Goal: Find contact information: Find contact information

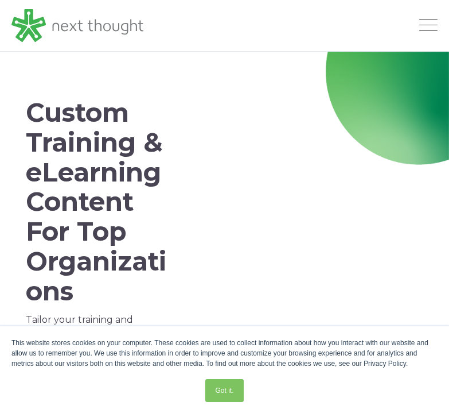
click at [435, 28] on span "Open Mobile Menu" at bounding box center [428, 26] width 18 height 14
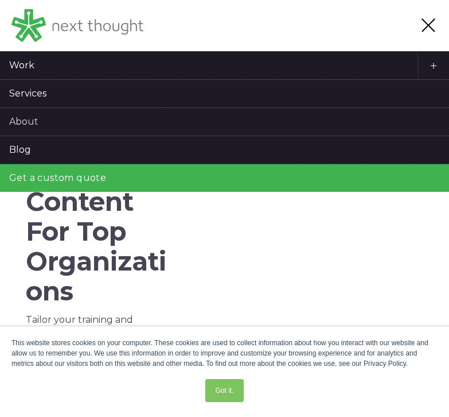
click at [24, 121] on link "About" at bounding box center [224, 122] width 449 height 28
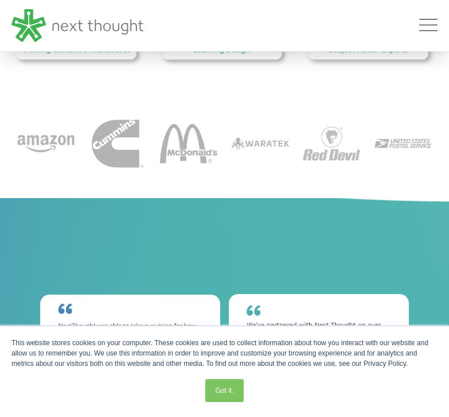
scroll to position [1261, 0]
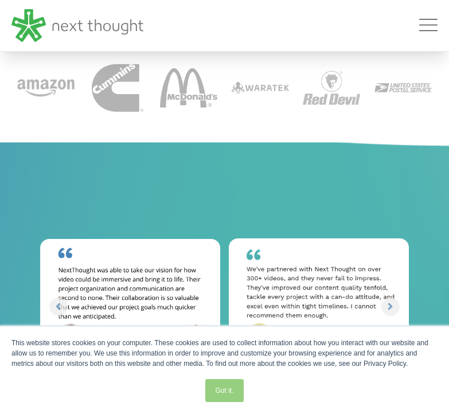
click at [220, 384] on link "Got it." at bounding box center [224, 390] width 38 height 23
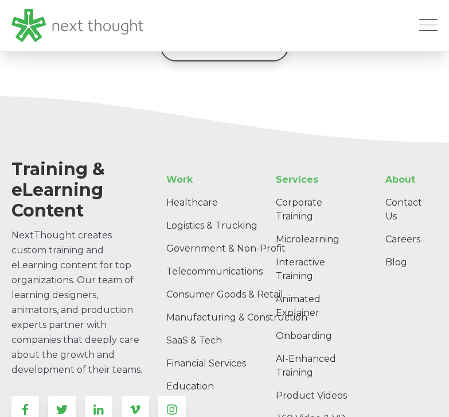
scroll to position [1713, 0]
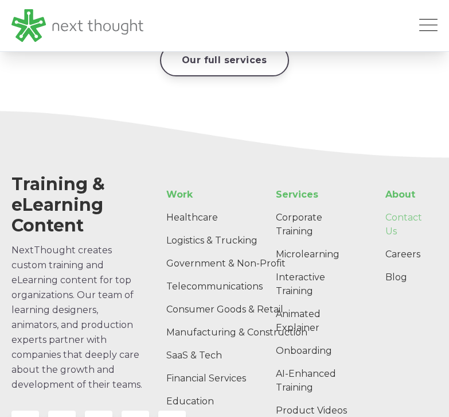
click at [394, 219] on link "Contact Us" at bounding box center [406, 224] width 61 height 37
